Goal: Task Accomplishment & Management: Complete application form

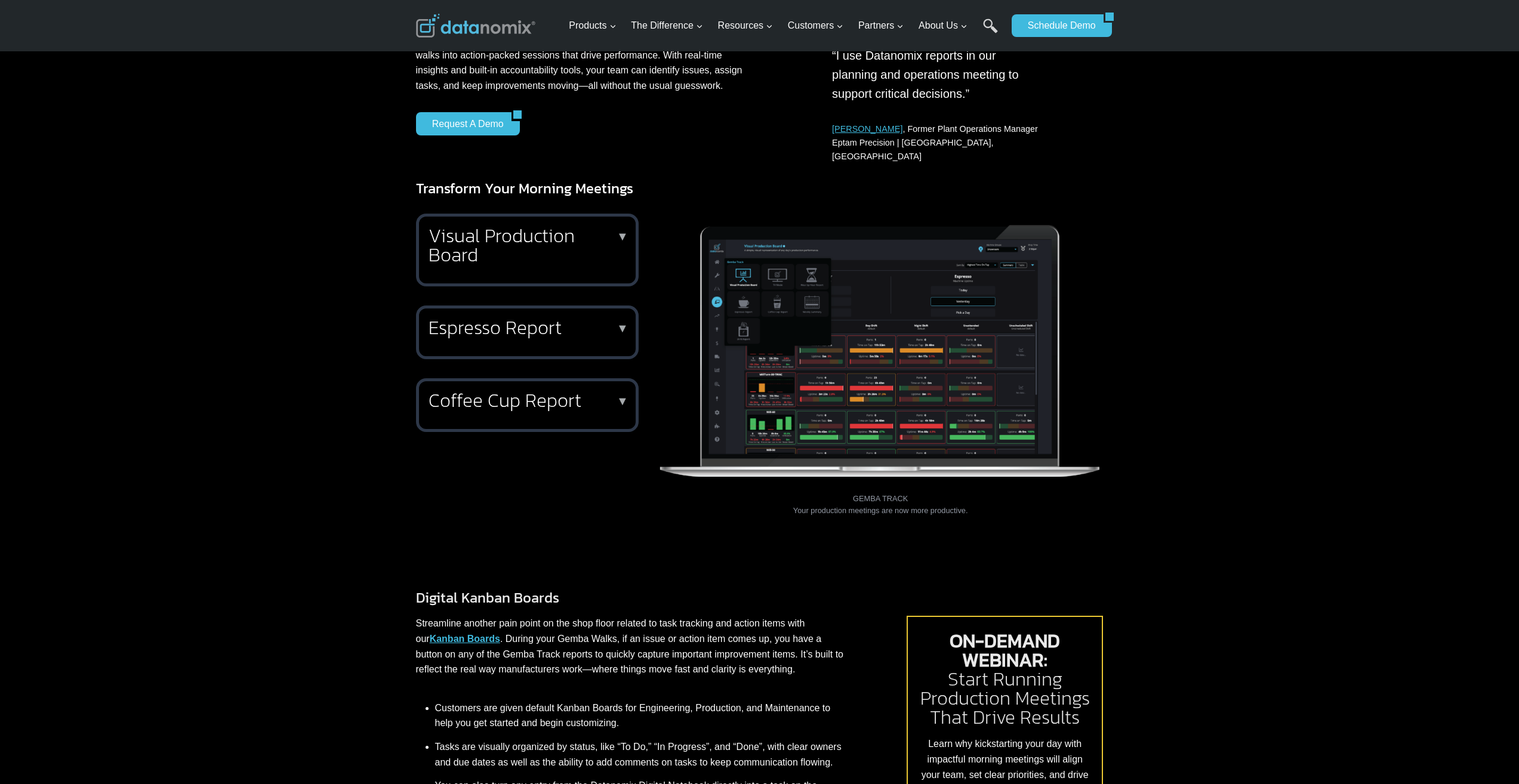
scroll to position [298, 0]
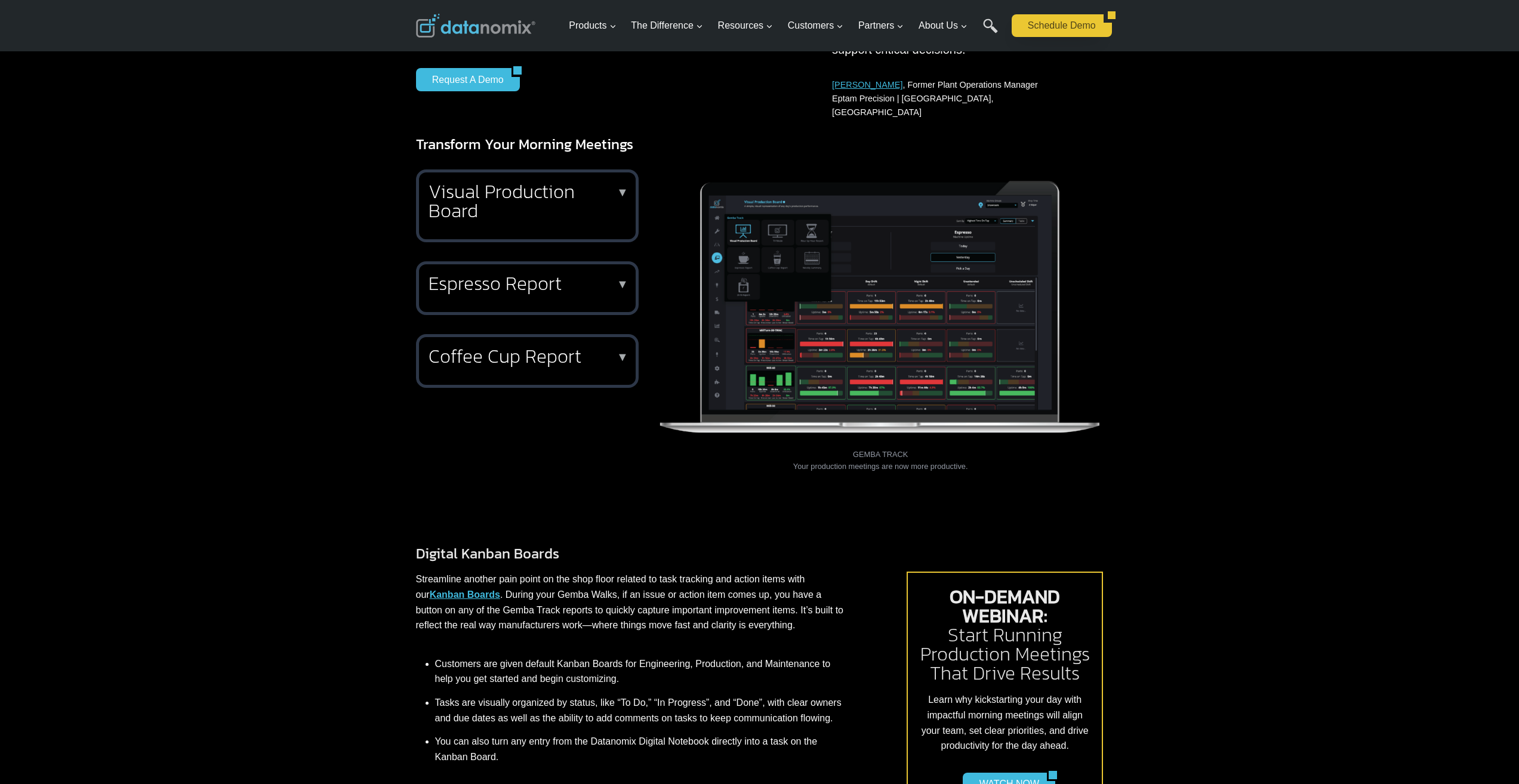
click at [1097, 33] on link "Schedule Demo" at bounding box center [1057, 26] width 92 height 22
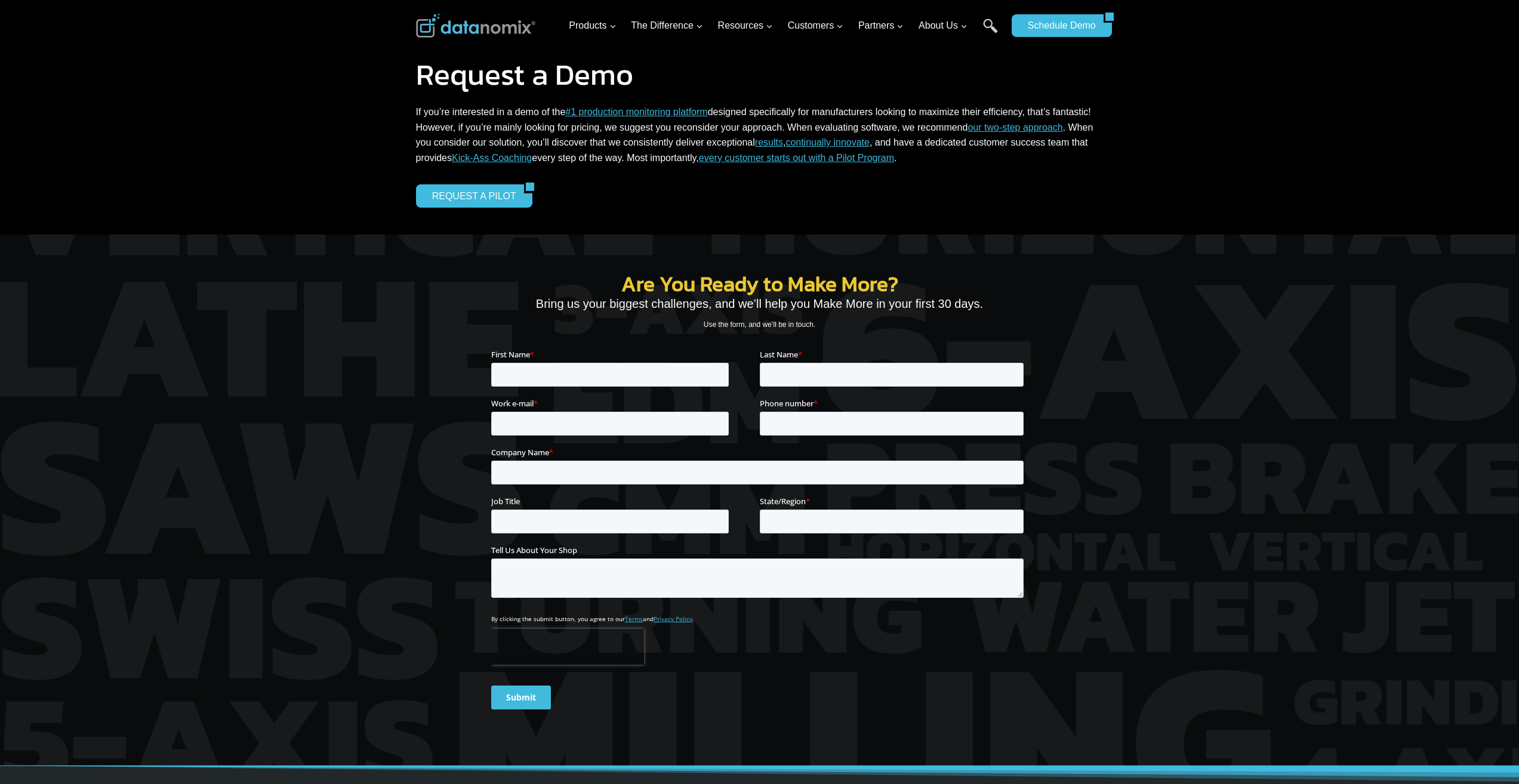
click at [647, 618] on span "By clicking the submit button, you agree to our Terms and Privacy Policy ." at bounding box center [592, 618] width 203 height 9
click at [1058, 31] on link "Schedule Demo" at bounding box center [1057, 26] width 92 height 22
click at [589, 618] on span "By clicking the submit button, you agree to our Terms and Privacy Policy ." at bounding box center [592, 618] width 203 height 9
click at [1037, 29] on link "Schedule Demo" at bounding box center [1057, 26] width 92 height 22
click at [1076, 26] on link "Schedule Demo" at bounding box center [1057, 26] width 92 height 22
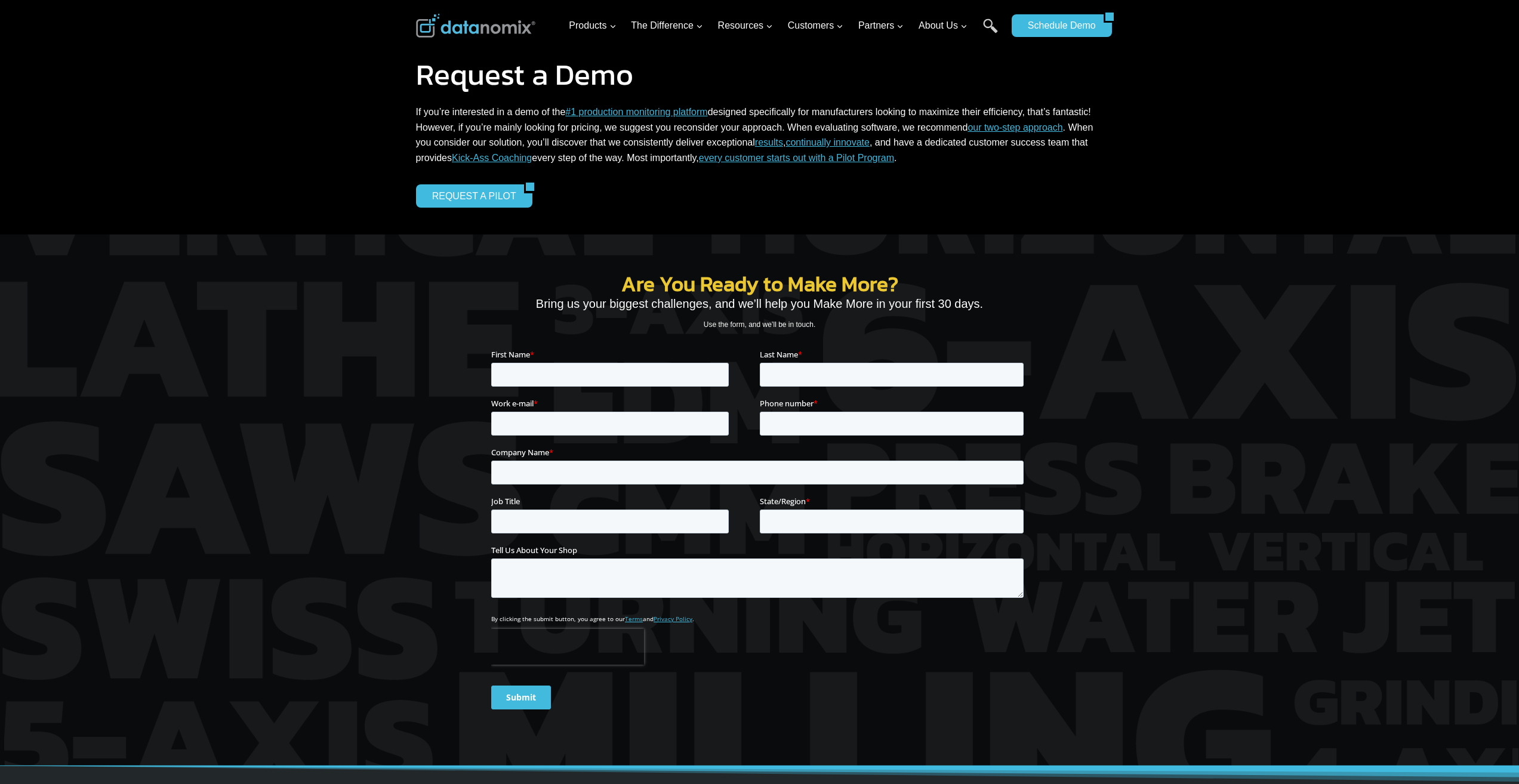
click at [679, 619] on link "Privacy Policy" at bounding box center [672, 618] width 39 height 9
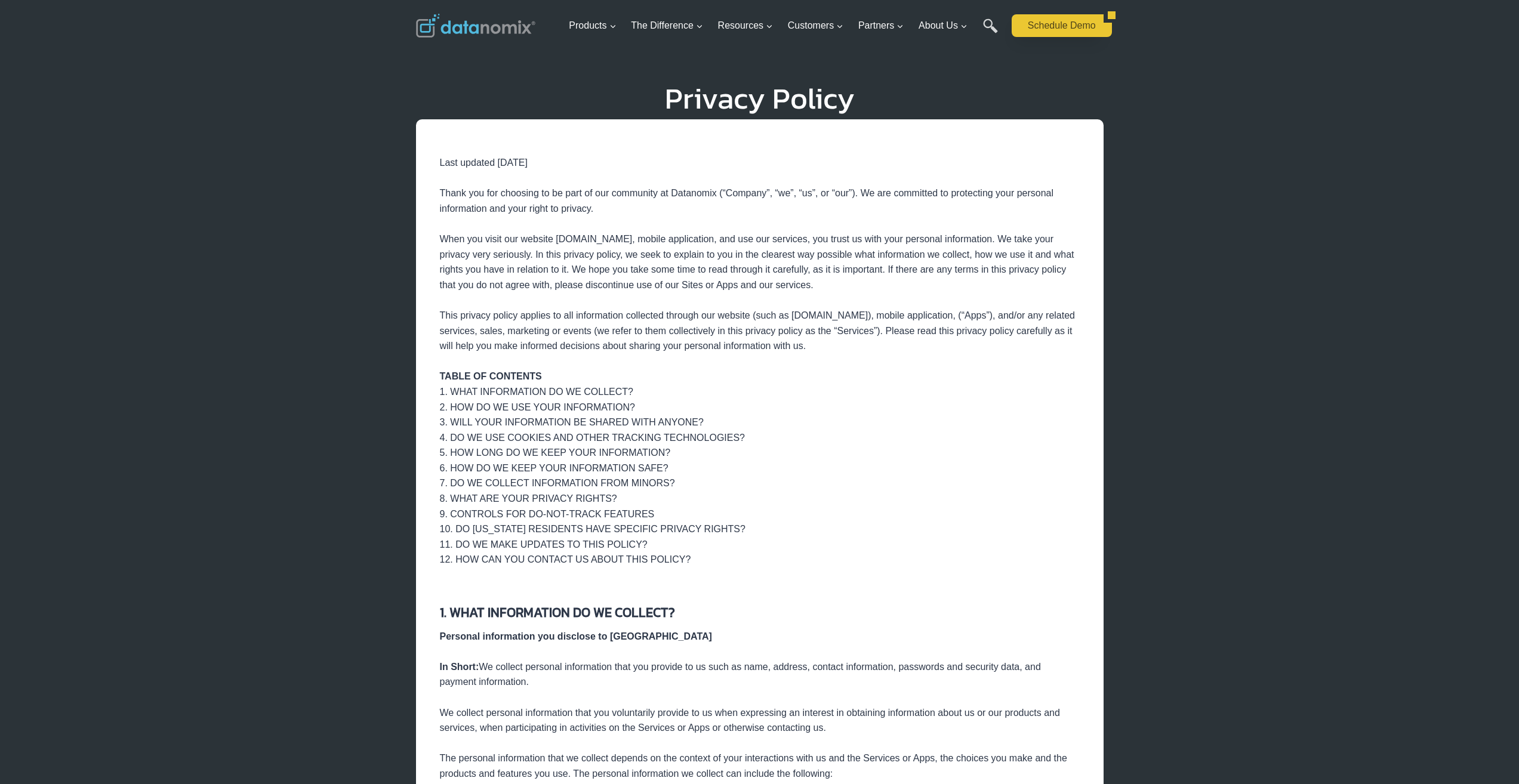
click at [1073, 29] on link "Schedule Demo" at bounding box center [1057, 26] width 92 height 22
